Goal: Check status

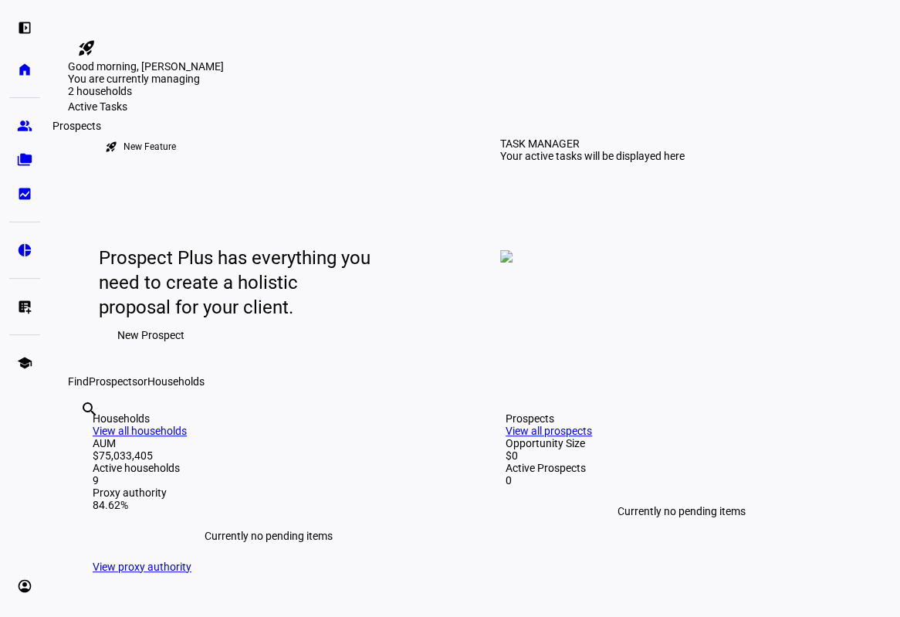
click at [22, 128] on eth-mat-symbol "group" at bounding box center [24, 125] width 15 height 15
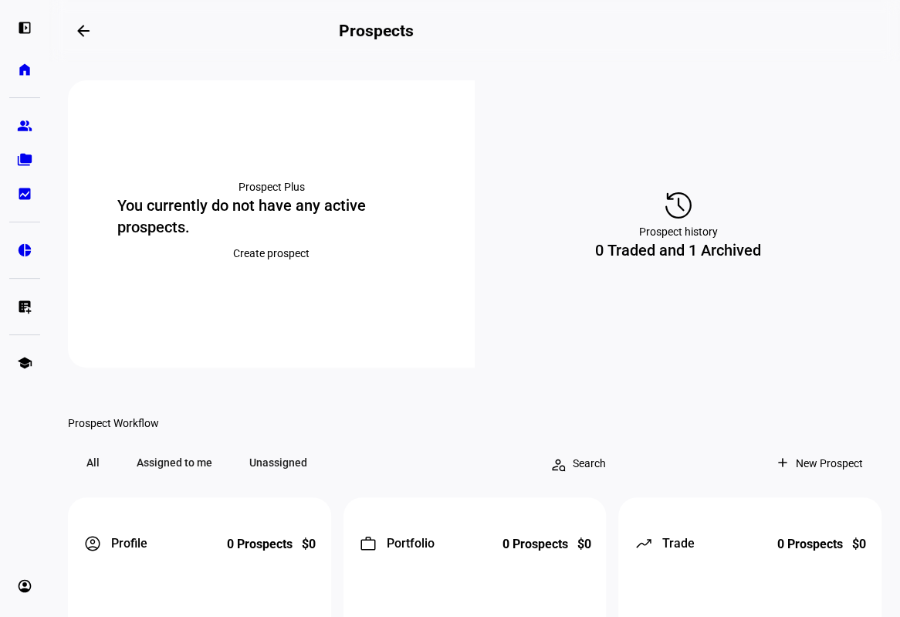
click at [34, 80] on link "home Home" at bounding box center [24, 69] width 31 height 31
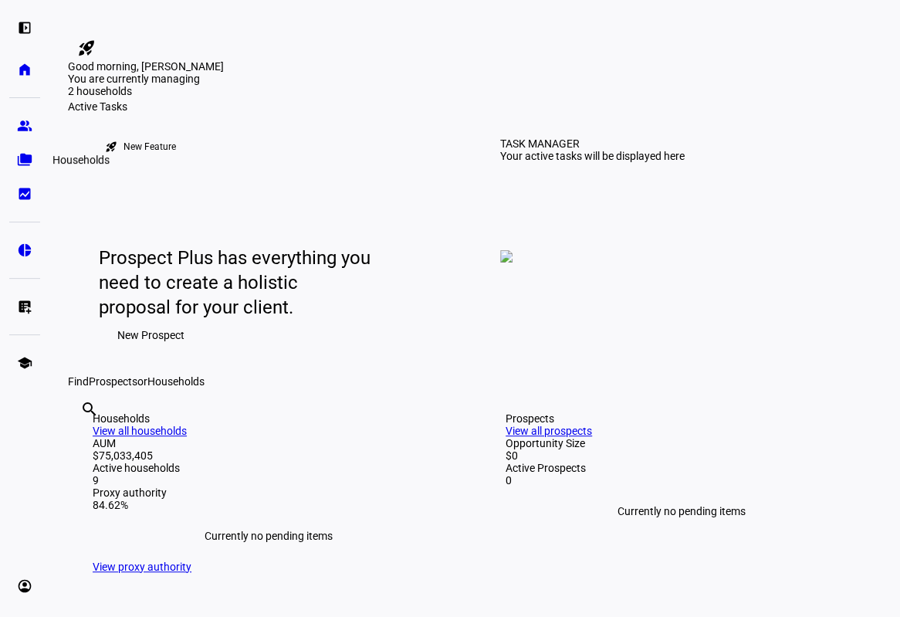
click at [34, 153] on link "folder_copy Households" at bounding box center [24, 159] width 31 height 31
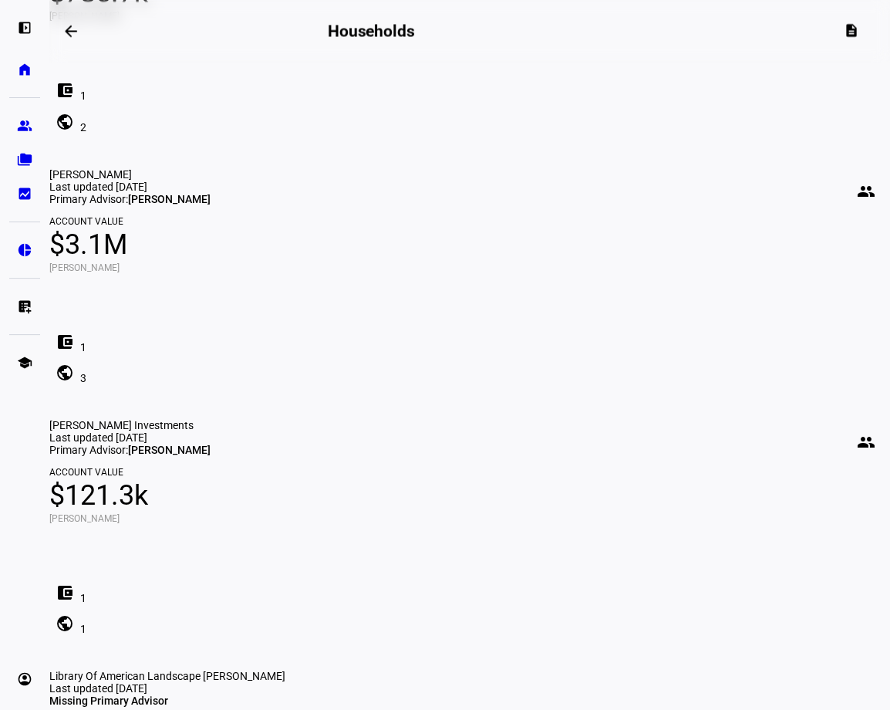
scroll to position [988, 0]
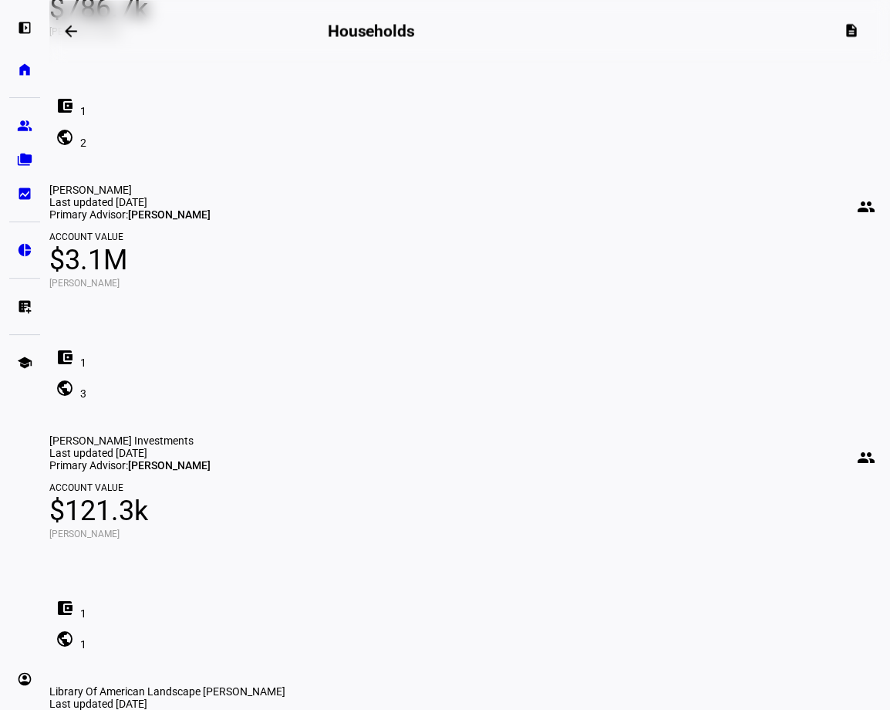
drag, startPoint x: 627, startPoint y: 549, endPoint x: 523, endPoint y: 370, distance: 206.7
click at [625, 543] on div "[PERSON_NAME] Charitable Fund - MACMILLAN people Last updated [DATE] Primary Ad…" at bounding box center [469, 308] width 841 height 2257
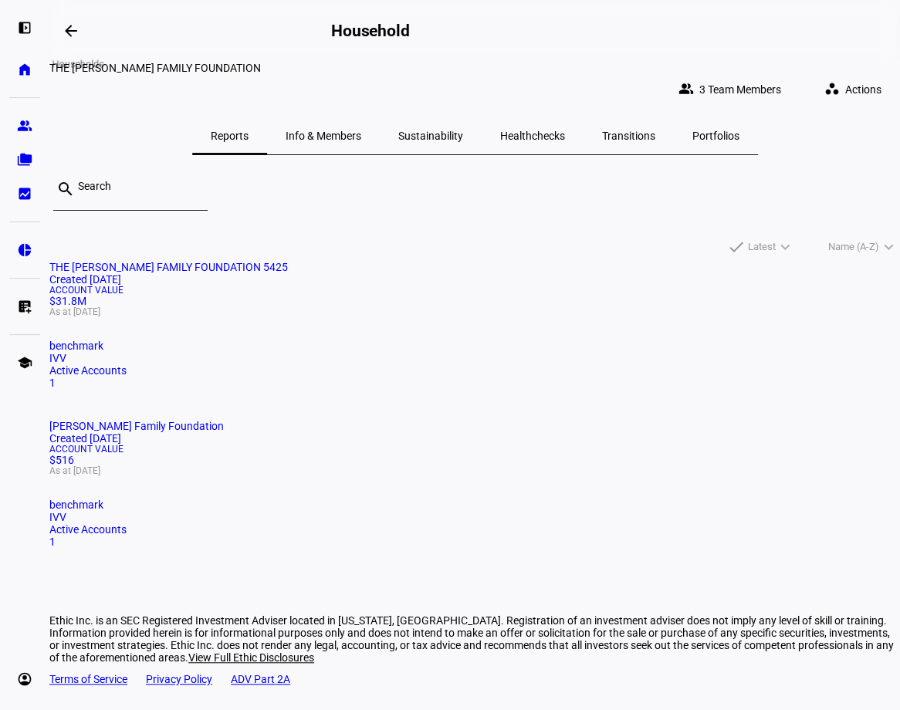
click at [86, 37] on span at bounding box center [70, 30] width 37 height 37
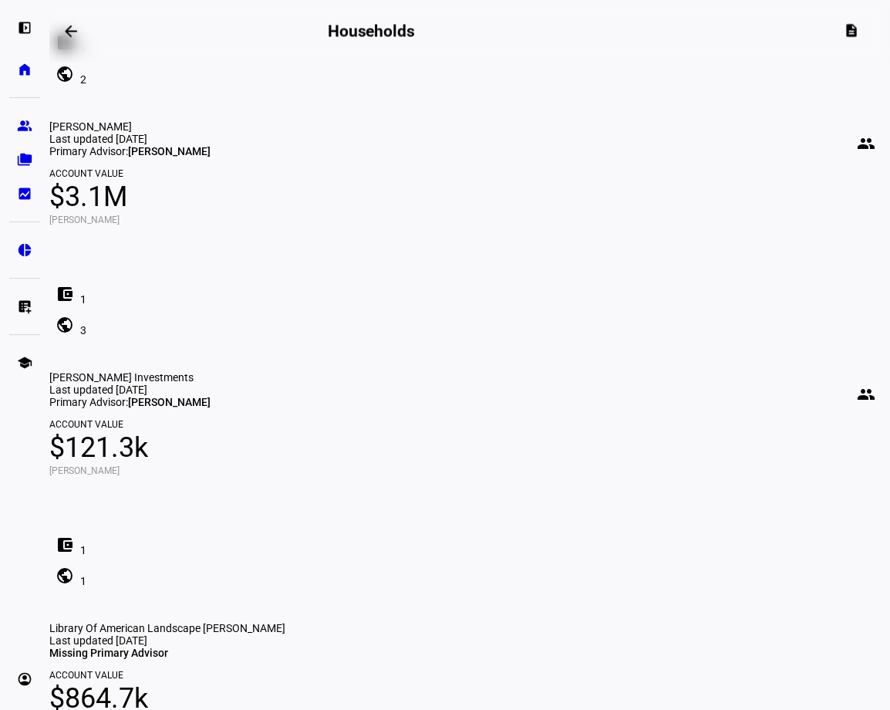
scroll to position [265, 0]
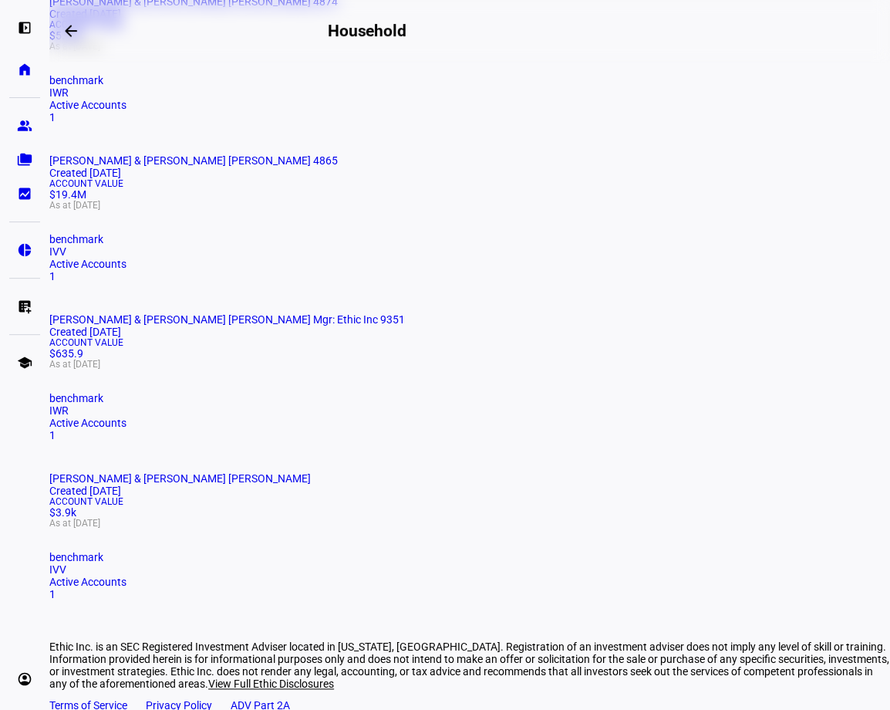
click at [198, 338] on mat-card-title "[PERSON_NAME] & [PERSON_NAME] [PERSON_NAME] Mgr: Ethic Inc 9351 Created [DATE]" at bounding box center [469, 325] width 841 height 25
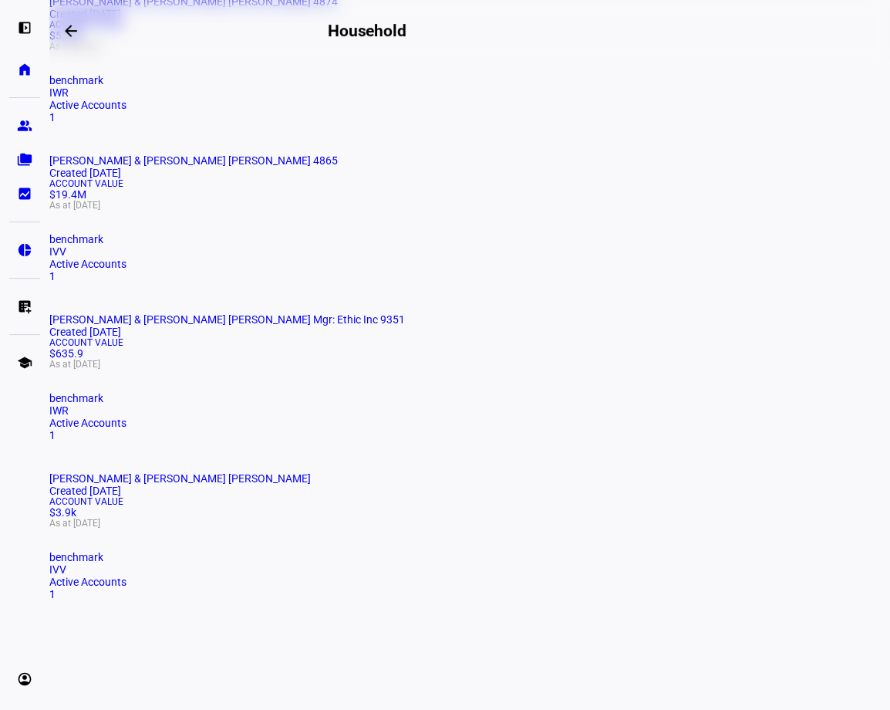
scroll to position [160, 0]
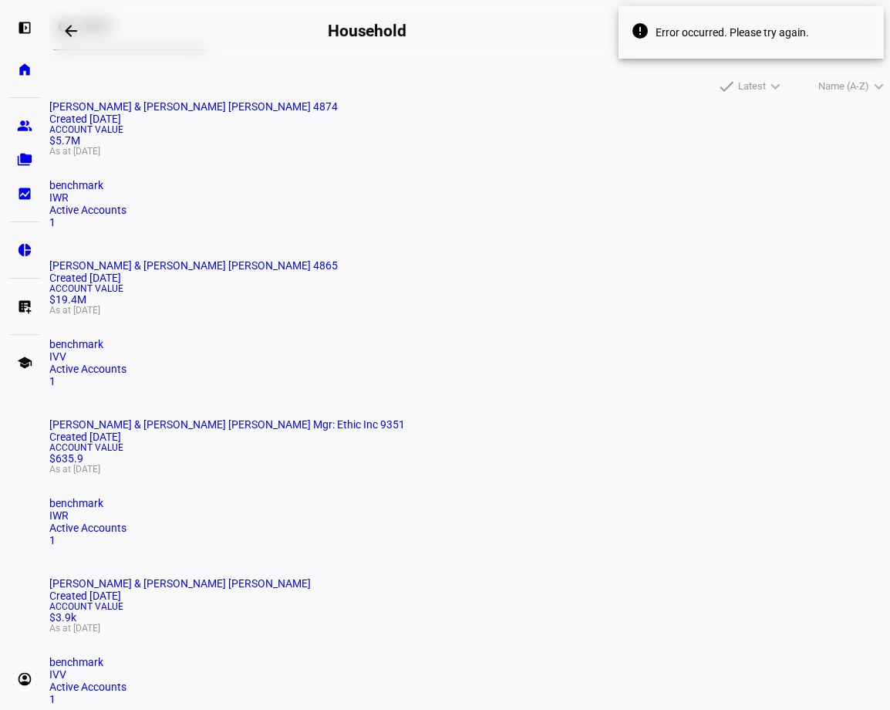
click at [229, 430] on span "[PERSON_NAME] & [PERSON_NAME] [PERSON_NAME] Mgr: Ethic Inc 9351" at bounding box center [227, 424] width 356 height 12
